Goal: Task Accomplishment & Management: Manage account settings

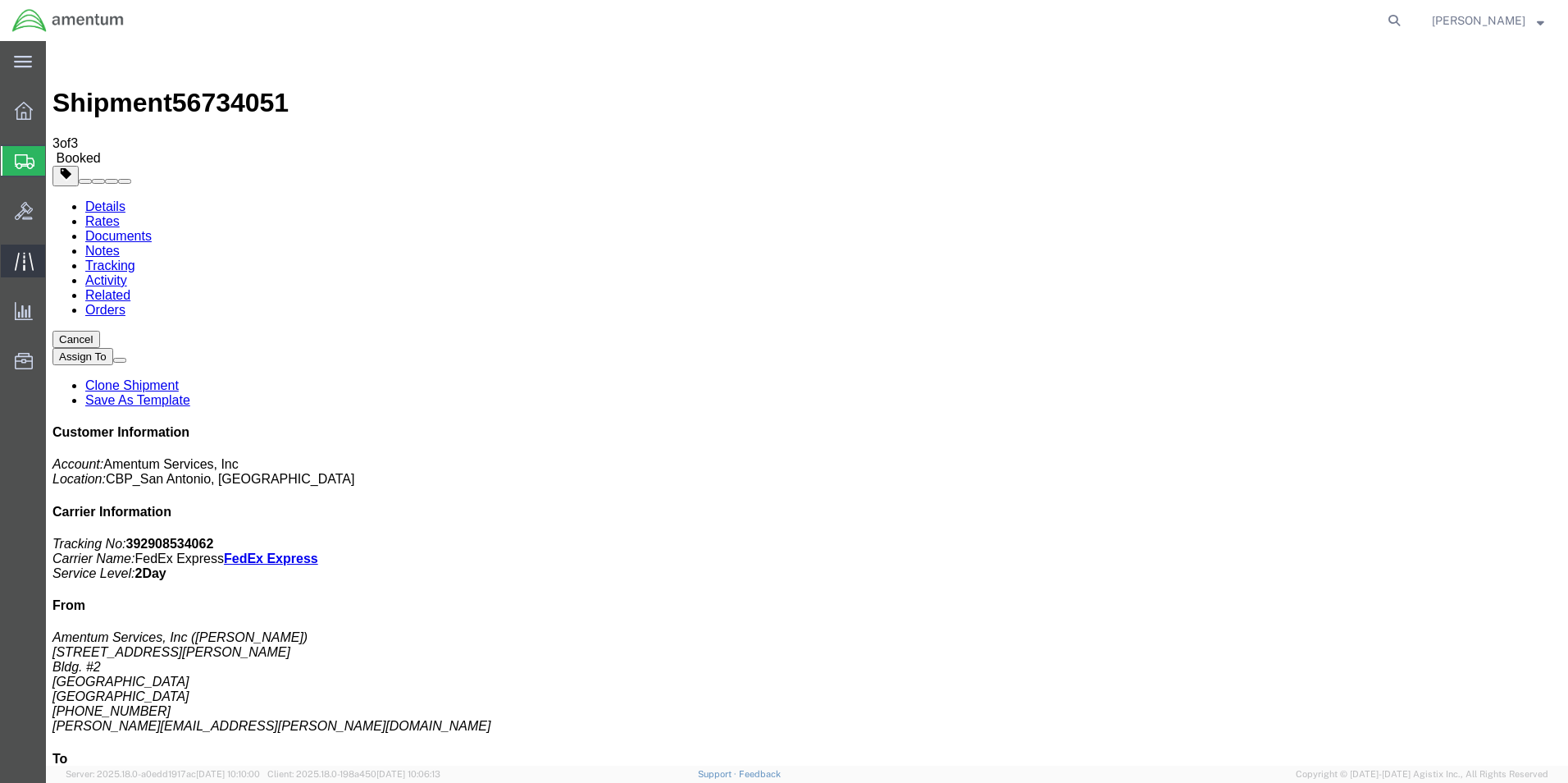
click at [28, 269] on icon at bounding box center [24, 261] width 19 height 19
click at [57, 265] on span "Traffic" at bounding box center [51, 261] width 11 height 33
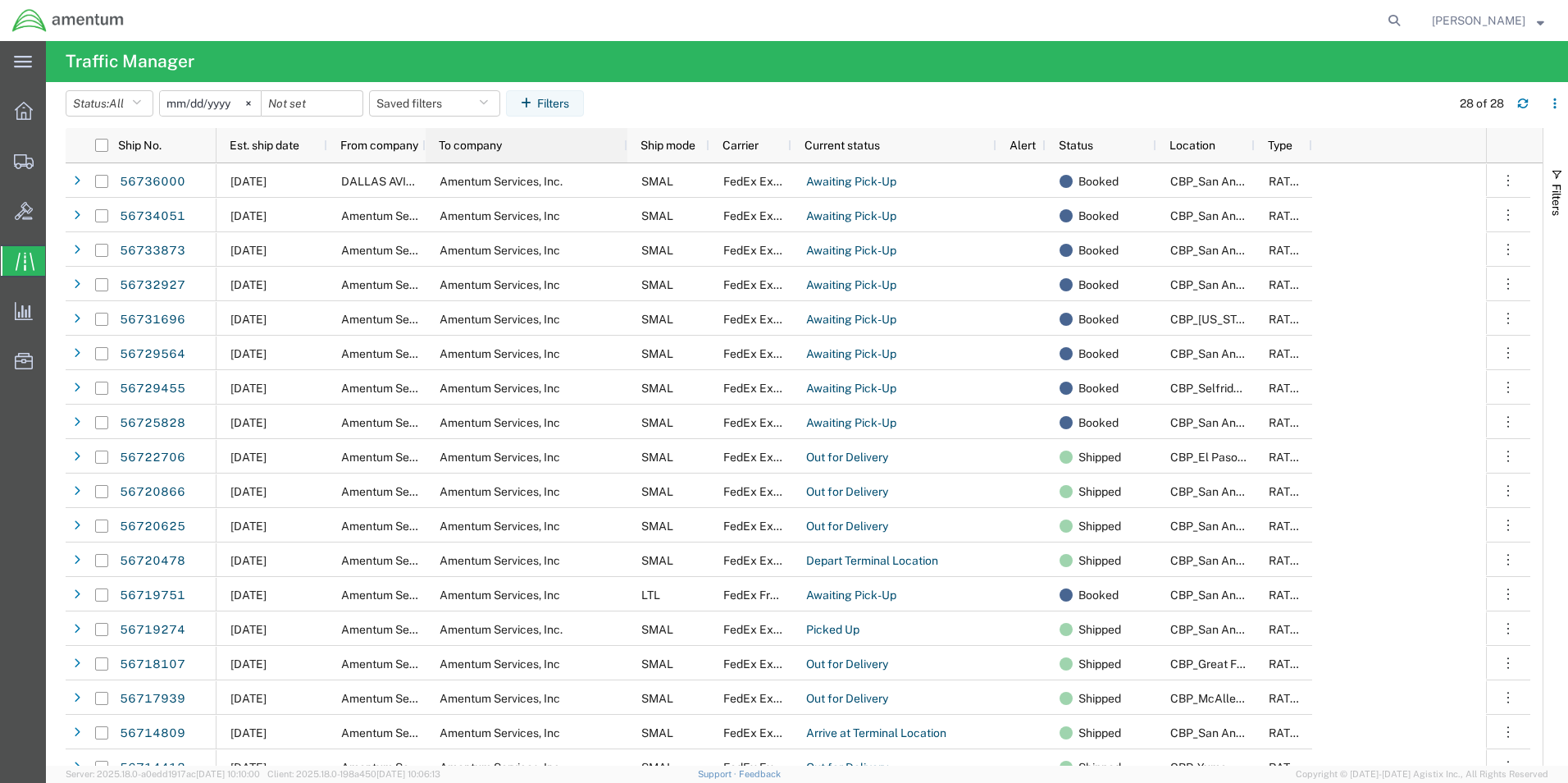
drag, startPoint x: 522, startPoint y: 148, endPoint x: 625, endPoint y: 148, distance: 103.0
click at [625, 148] on div at bounding box center [626, 145] width 7 height 35
drag, startPoint x: 791, startPoint y: 146, endPoint x: 834, endPoint y: 149, distance: 43.1
click at [834, 149] on div "Current status" at bounding box center [894, 145] width 205 height 35
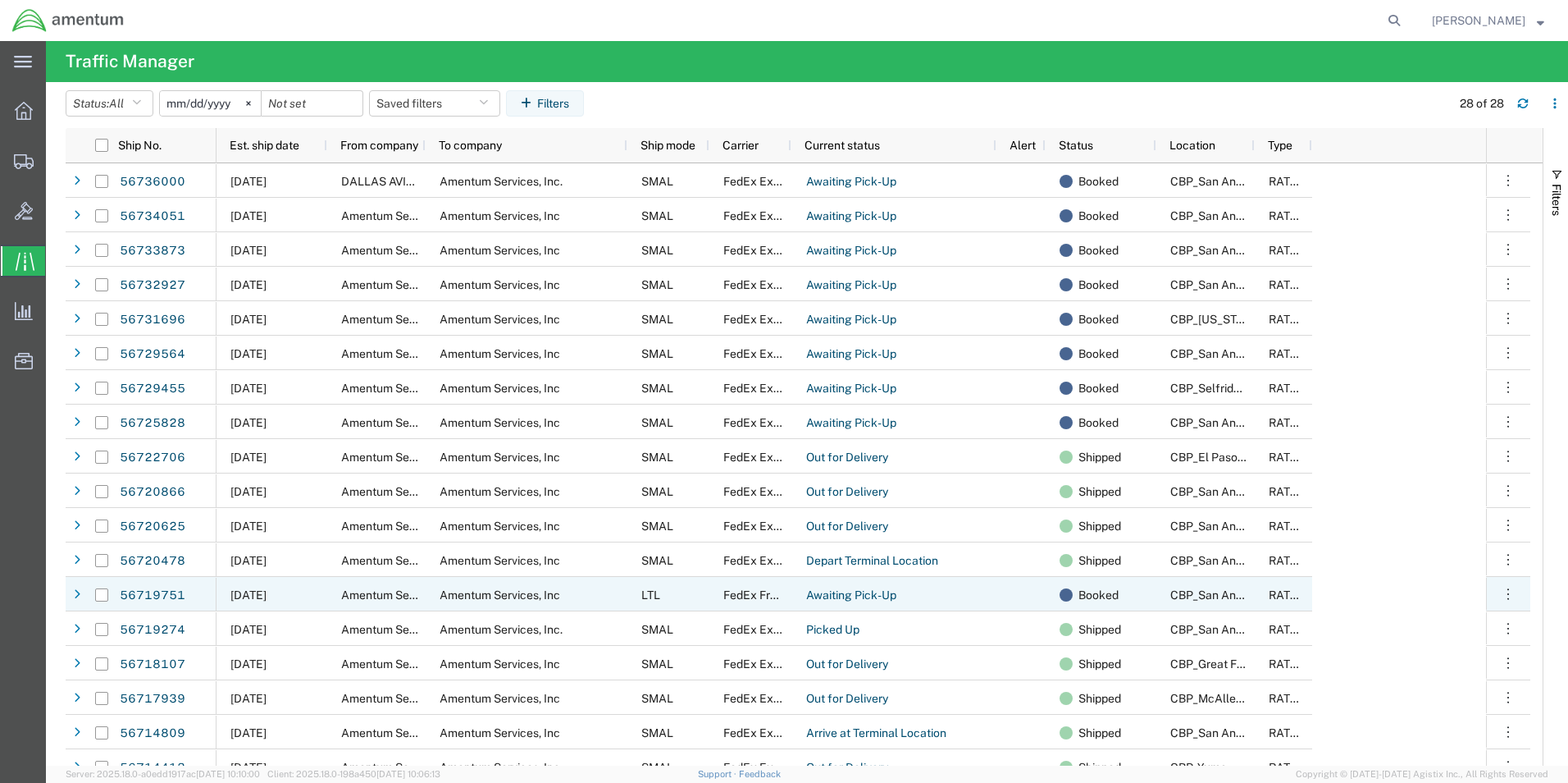
click at [255, 599] on span "[DATE]" at bounding box center [249, 595] width 36 height 13
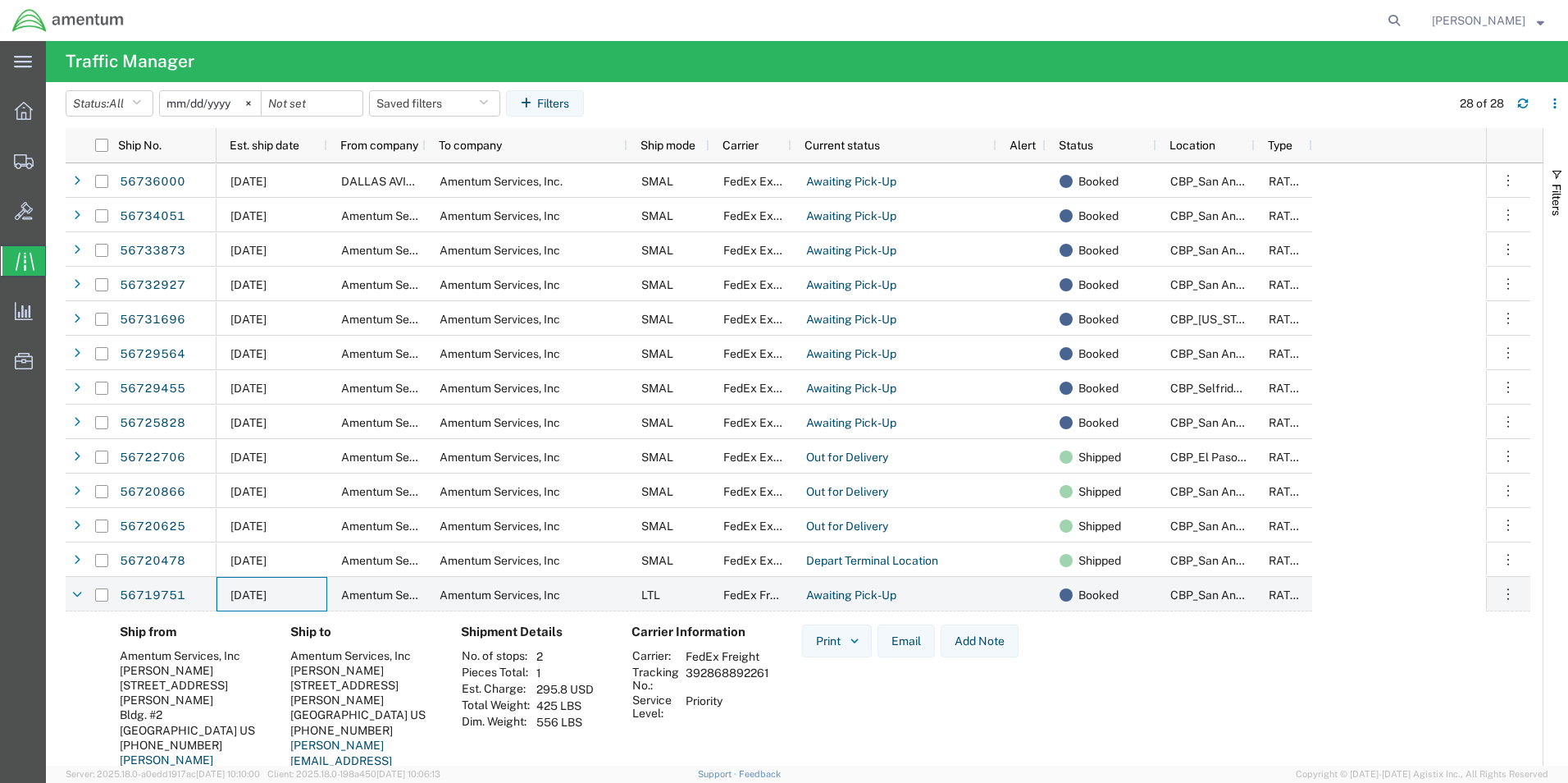
scroll to position [82, 0]
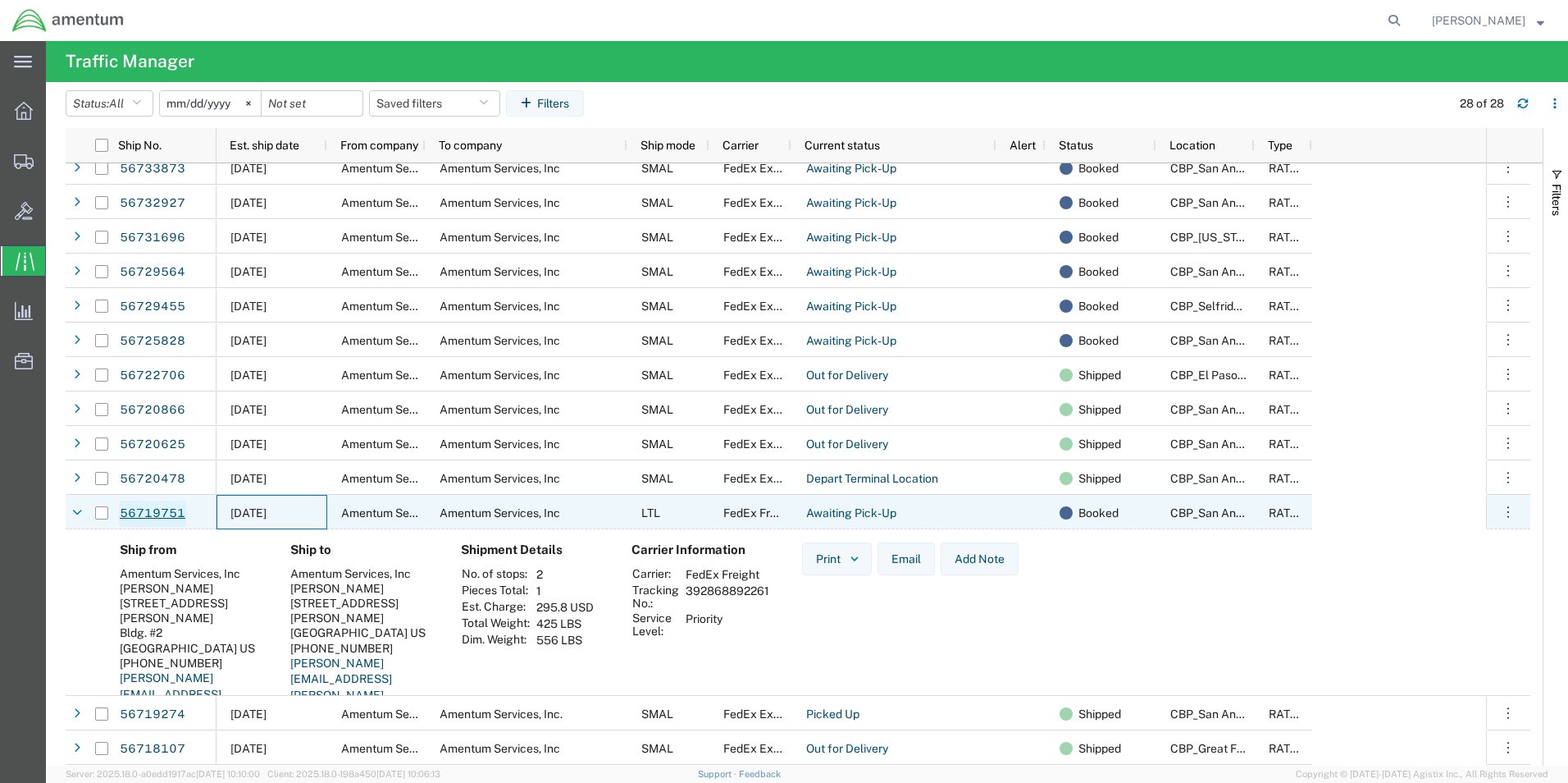
click at [164, 514] on link "56719751" at bounding box center [152, 514] width 67 height 26
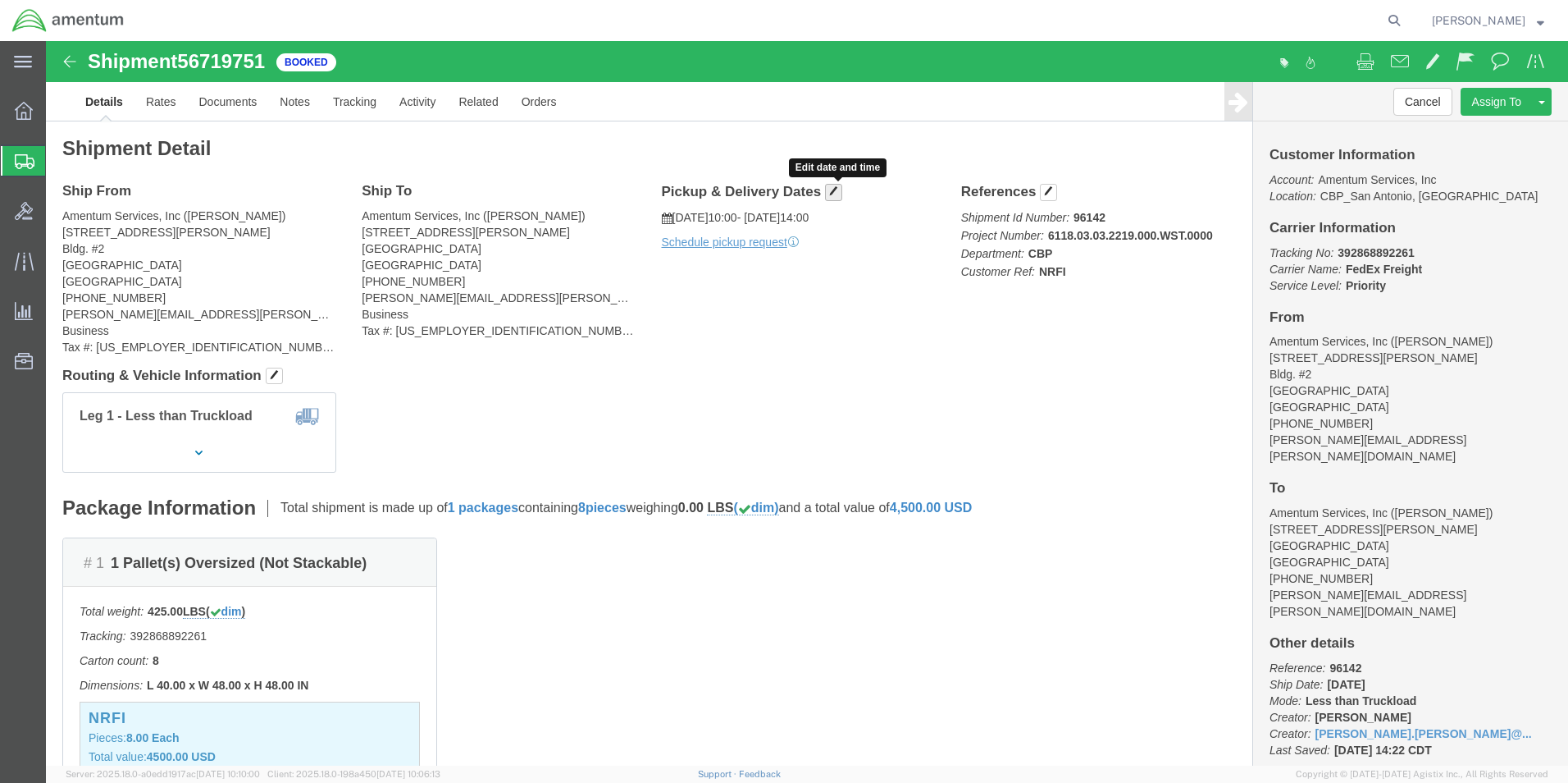
click button "button"
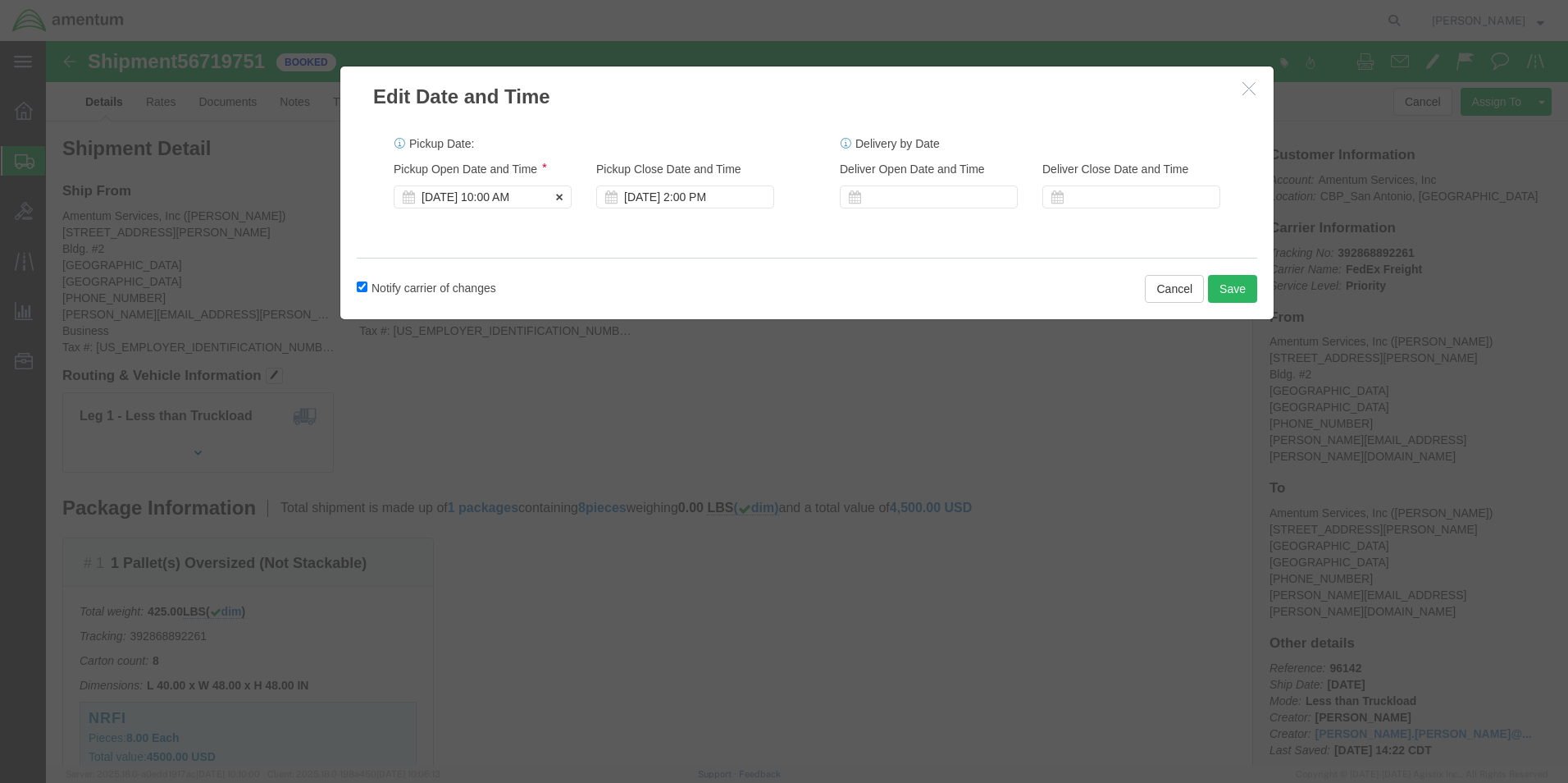
click div "[DATE] 10:00 AM"
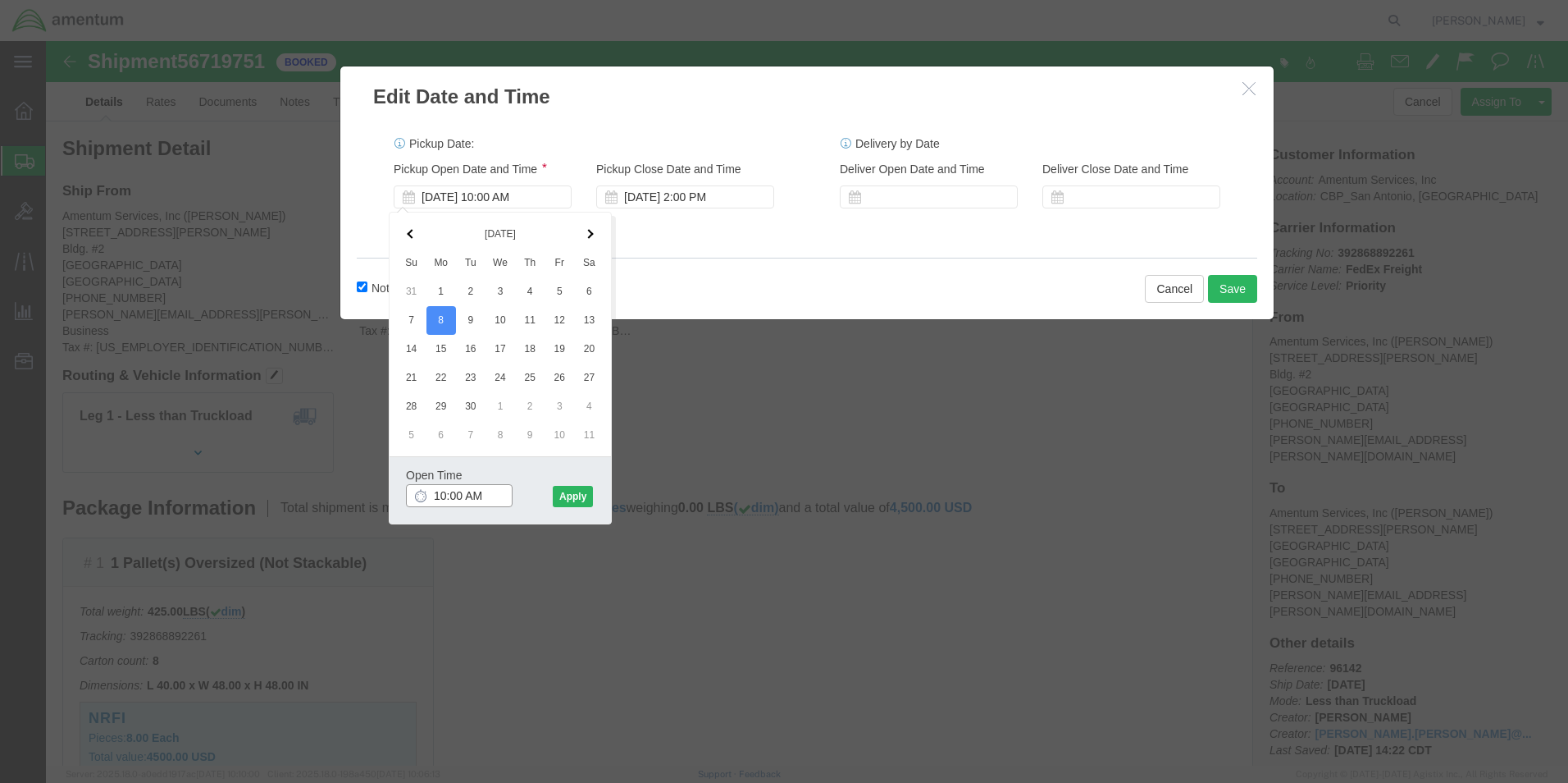
click input "10:00 AM"
type input "7:00 AM"
click button "Apply"
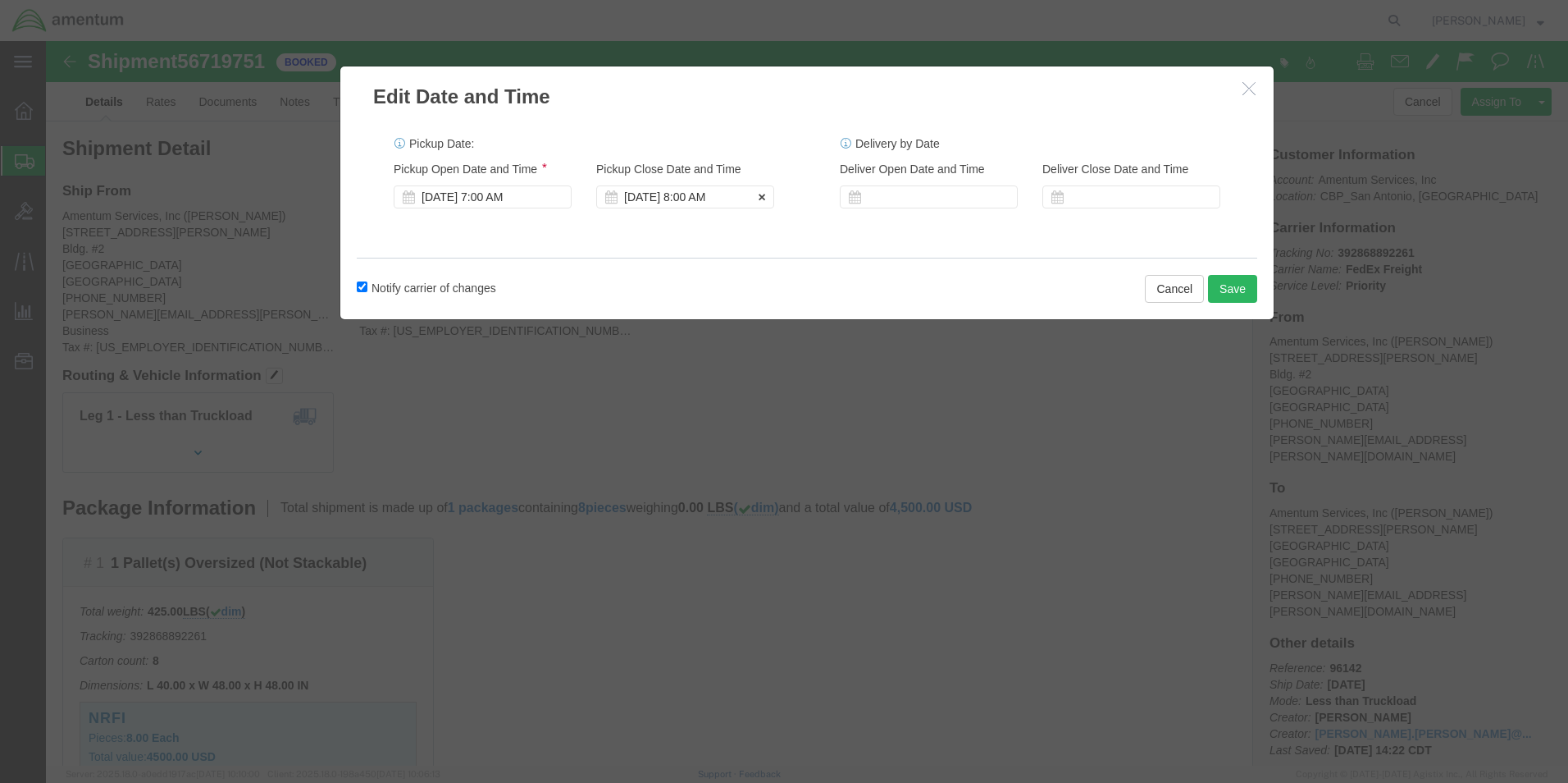
click div "[DATE] 8:00 AM"
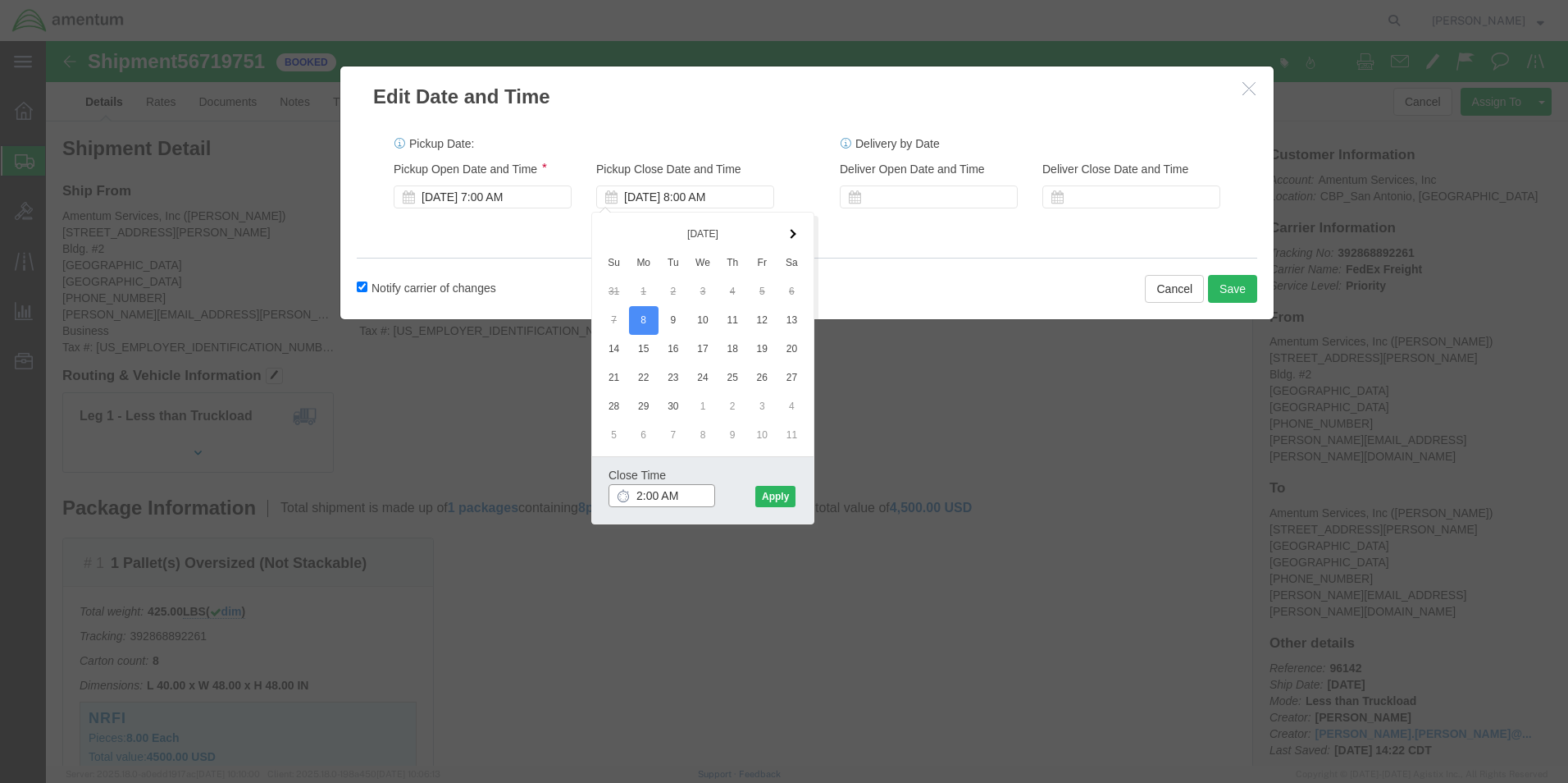
click input "2:00 AM"
type input "2:00 pm"
click button "Apply"
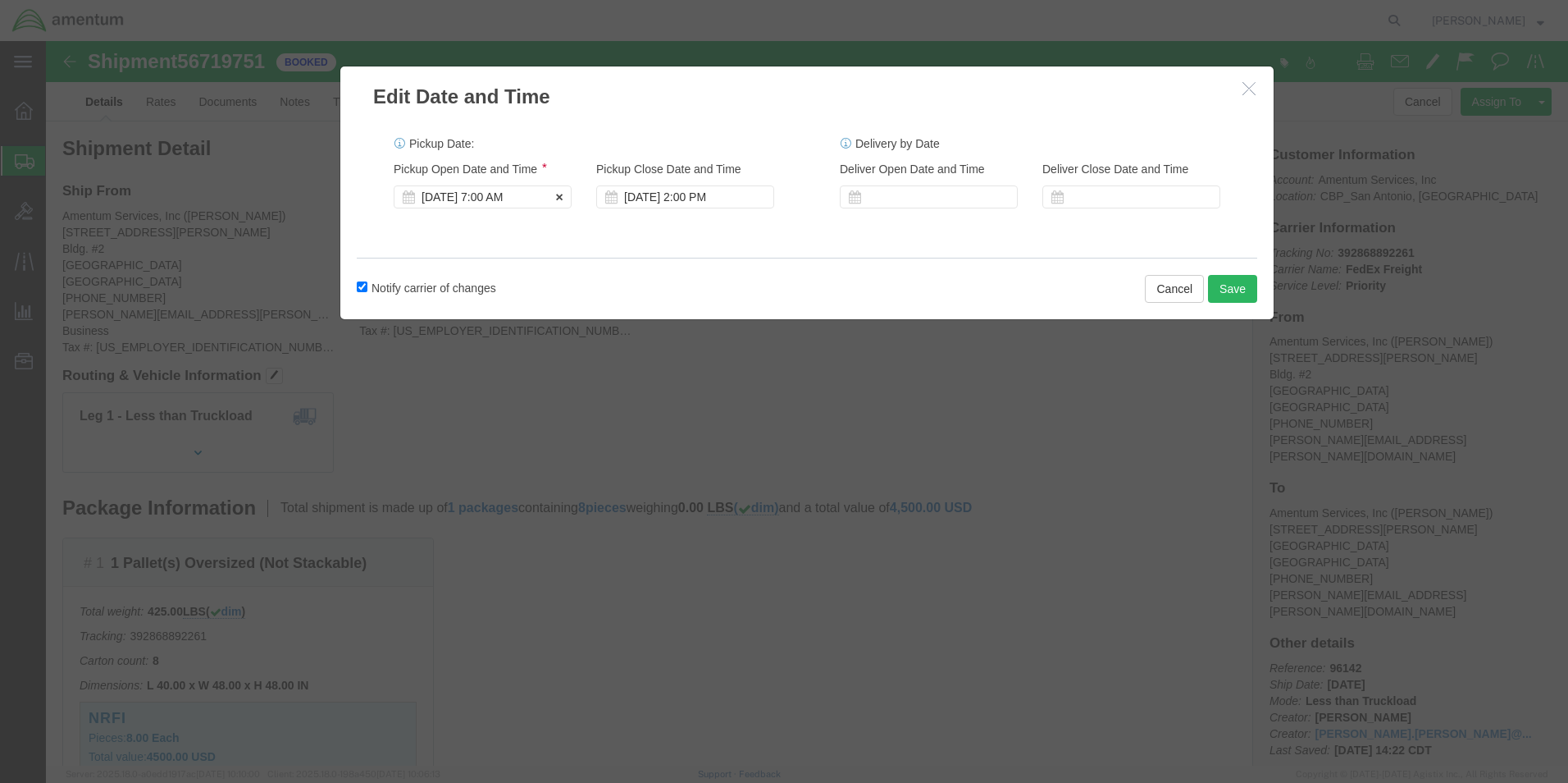
click div "[DATE] 7:00 AM"
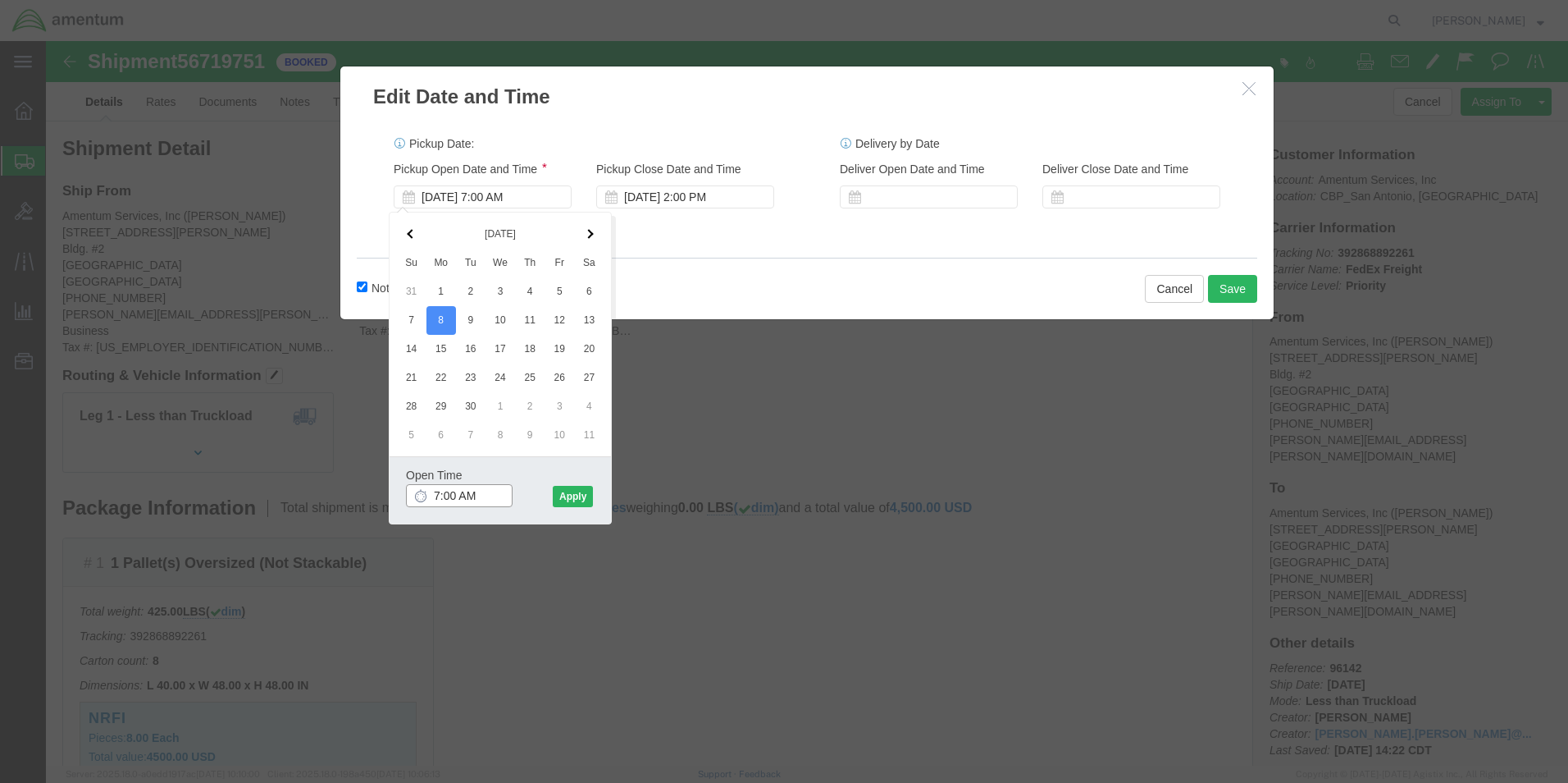
type input "8:00 AM"
click button "Apply"
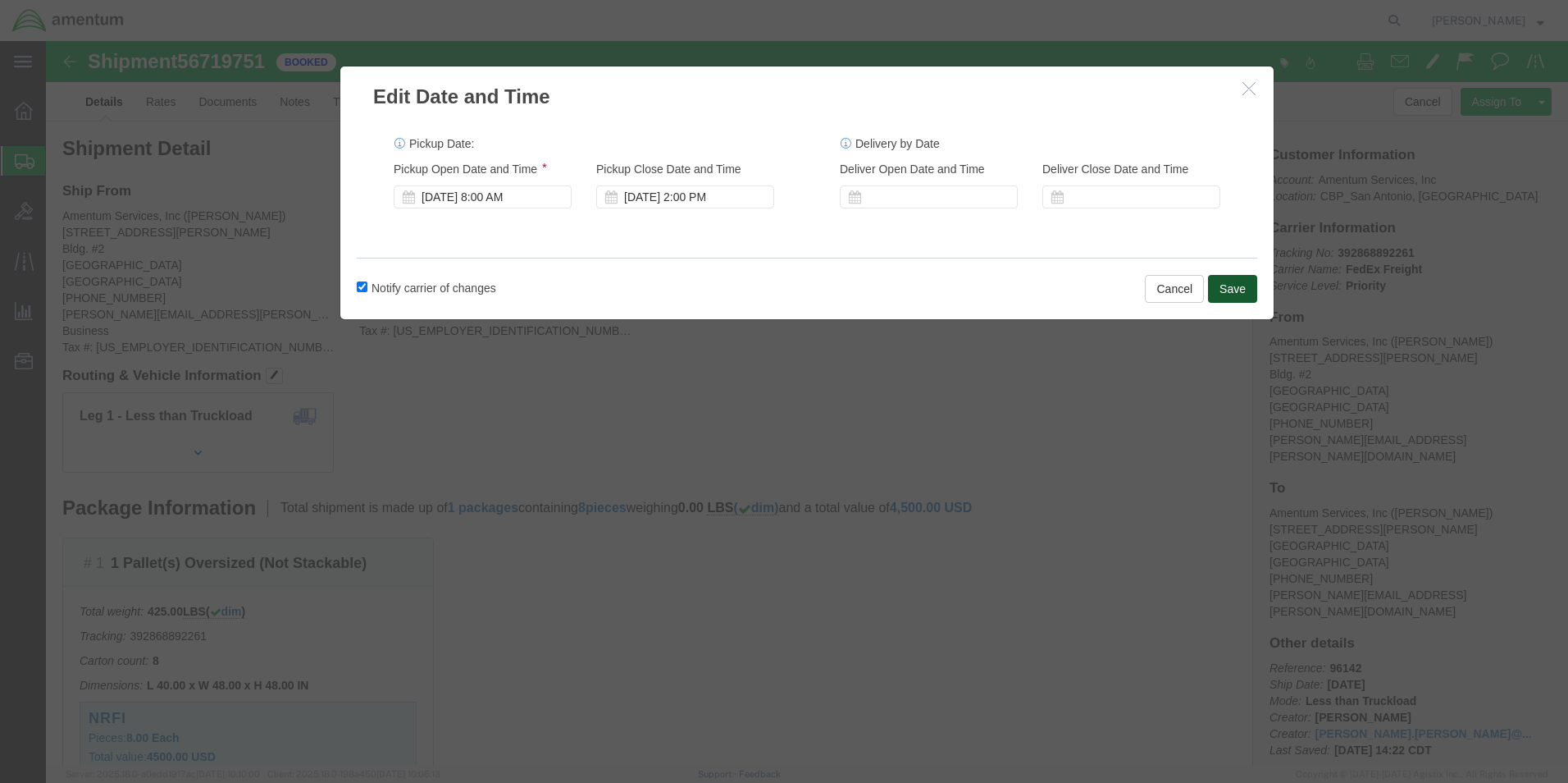
click button "Save"
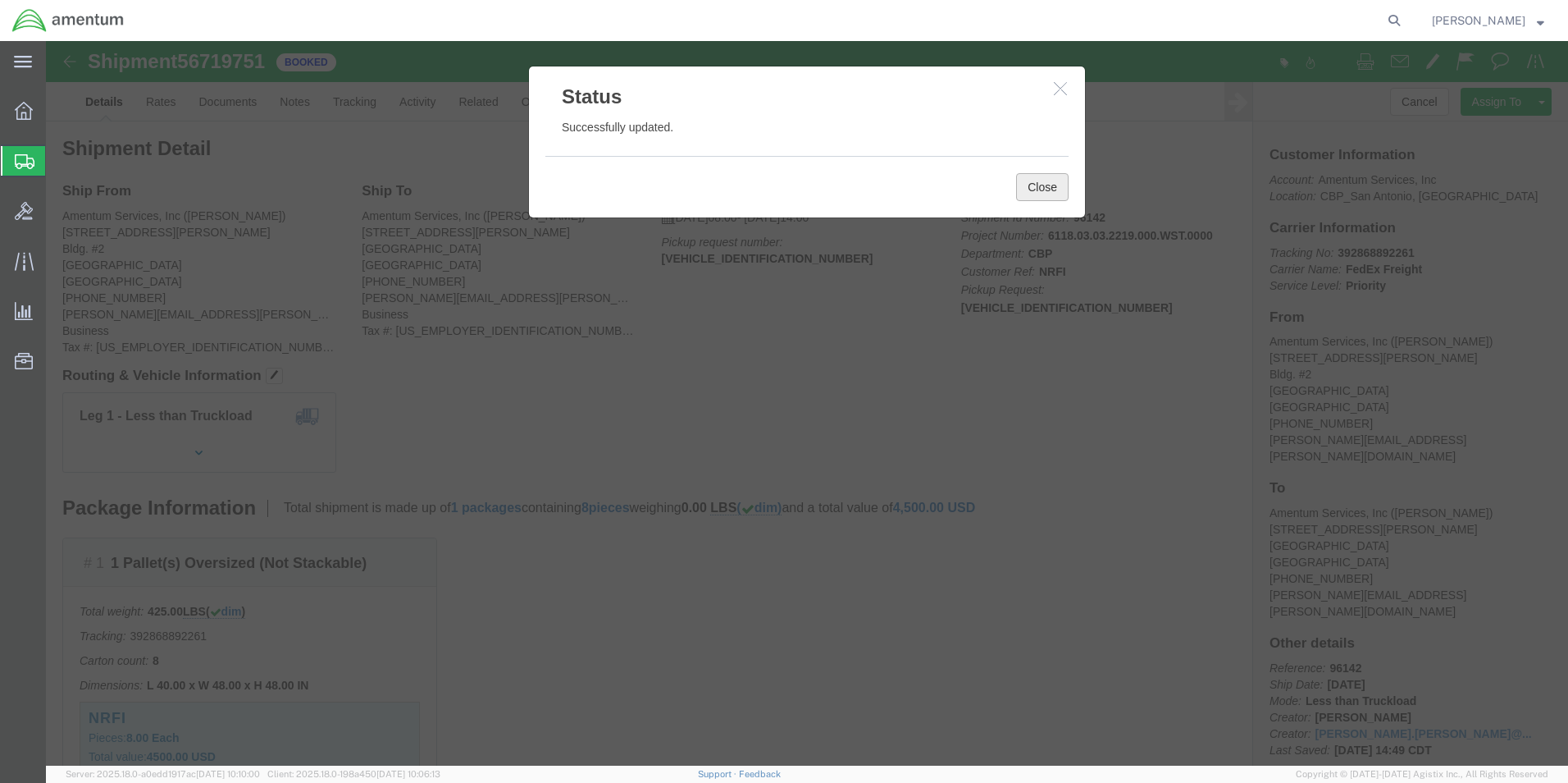
click button "Close"
